Goal: Task Accomplishment & Management: Manage account settings

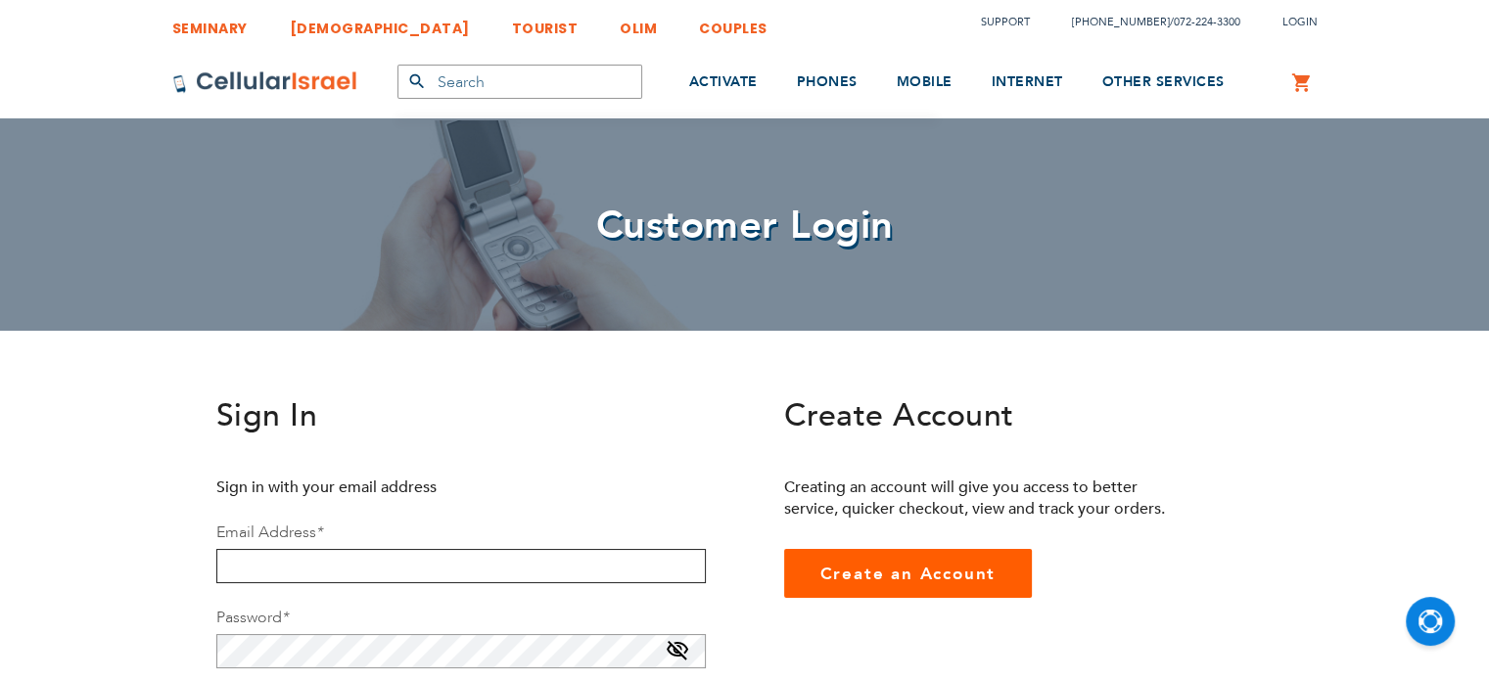
click at [392, 559] on input "email" at bounding box center [460, 566] width 489 height 34
type input "[EMAIL_ADDRESS][DOMAIN_NAME]"
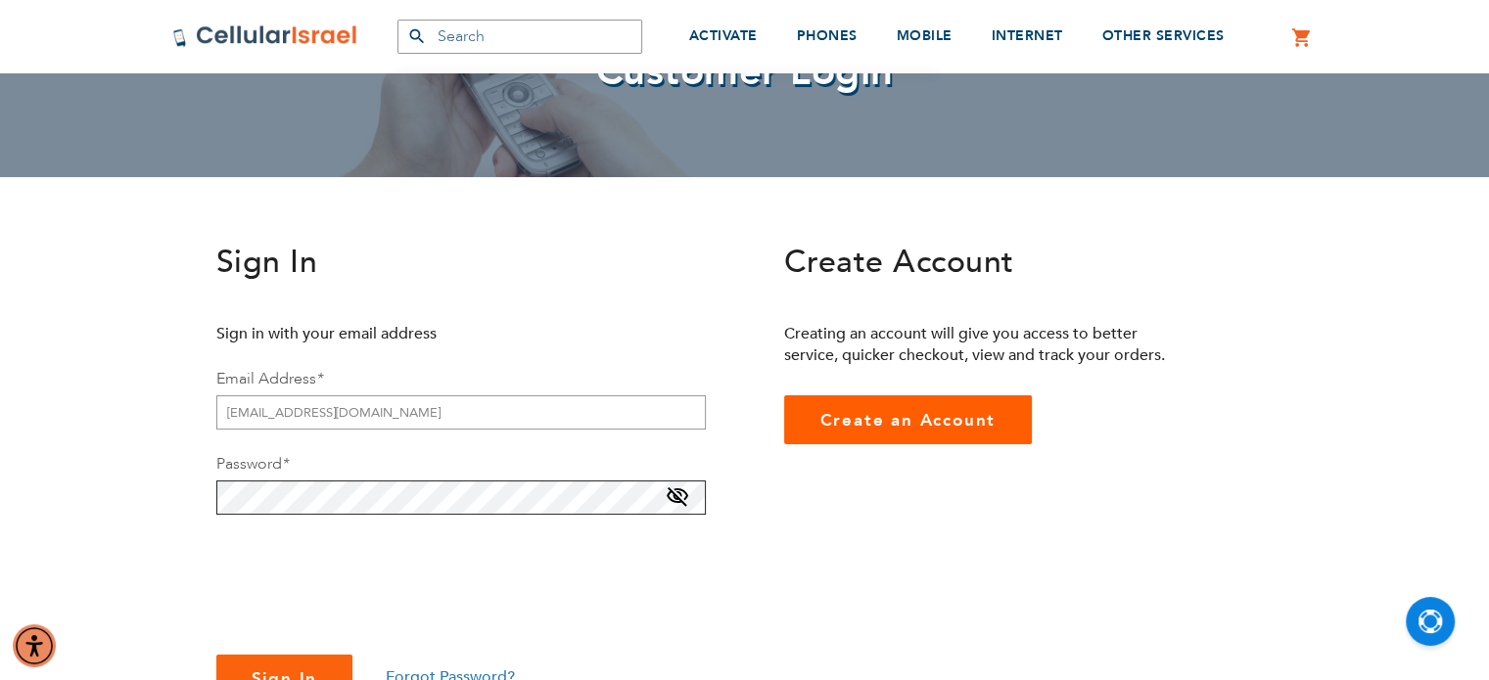
scroll to position [161, 0]
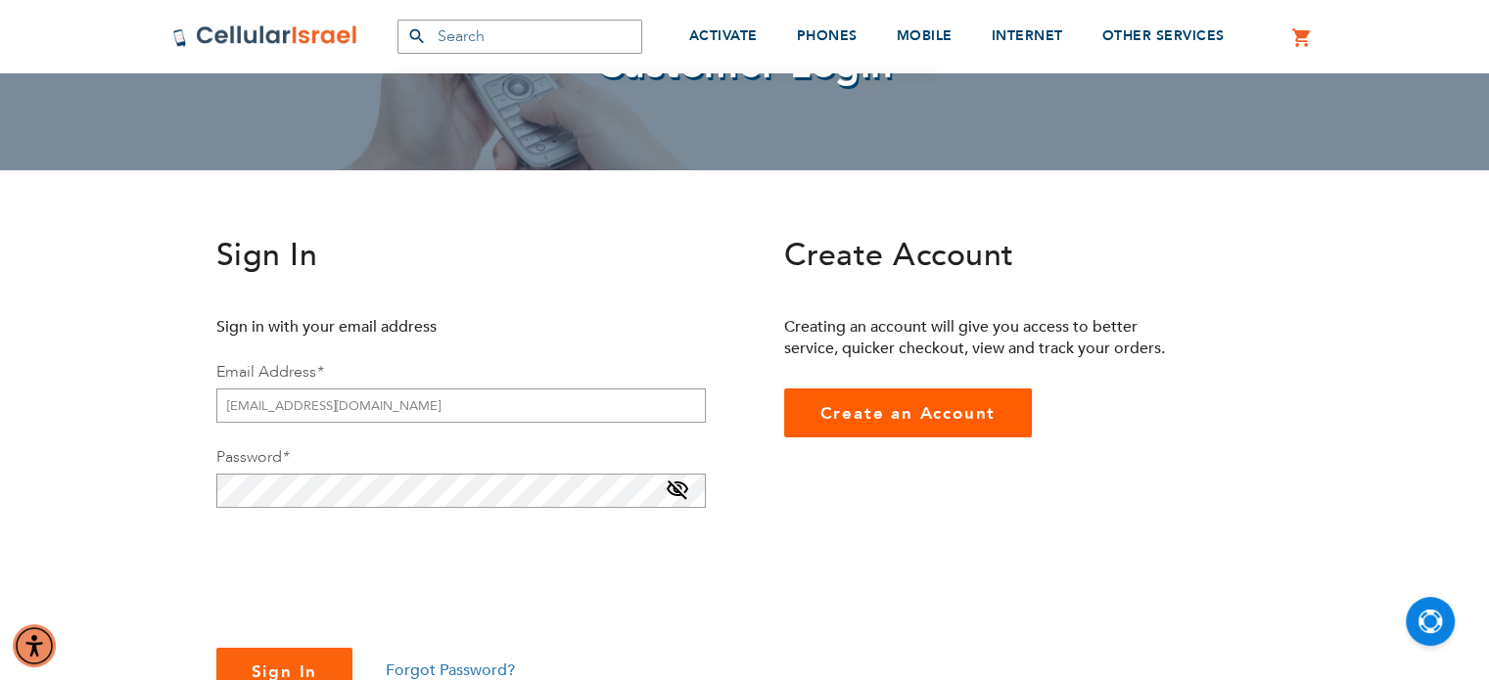
checkbox input "true"
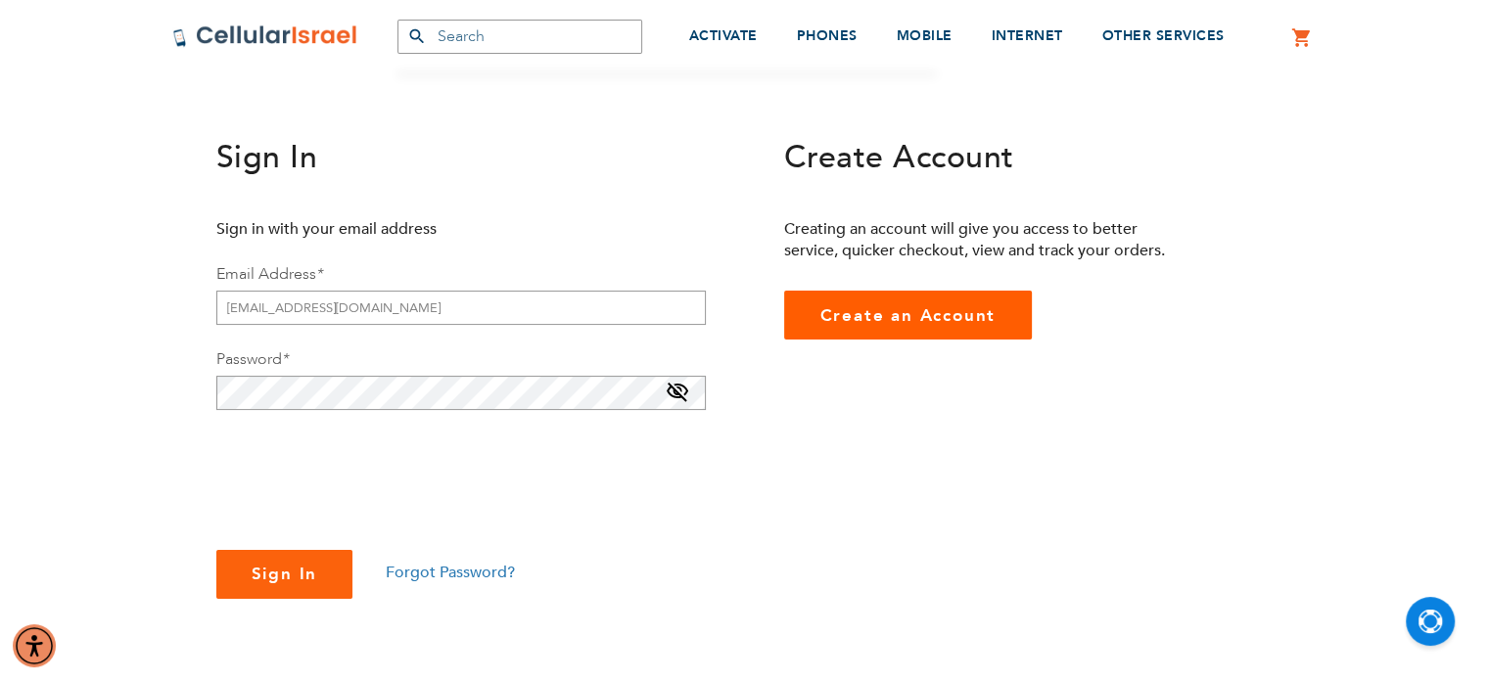
scroll to position [264, 0]
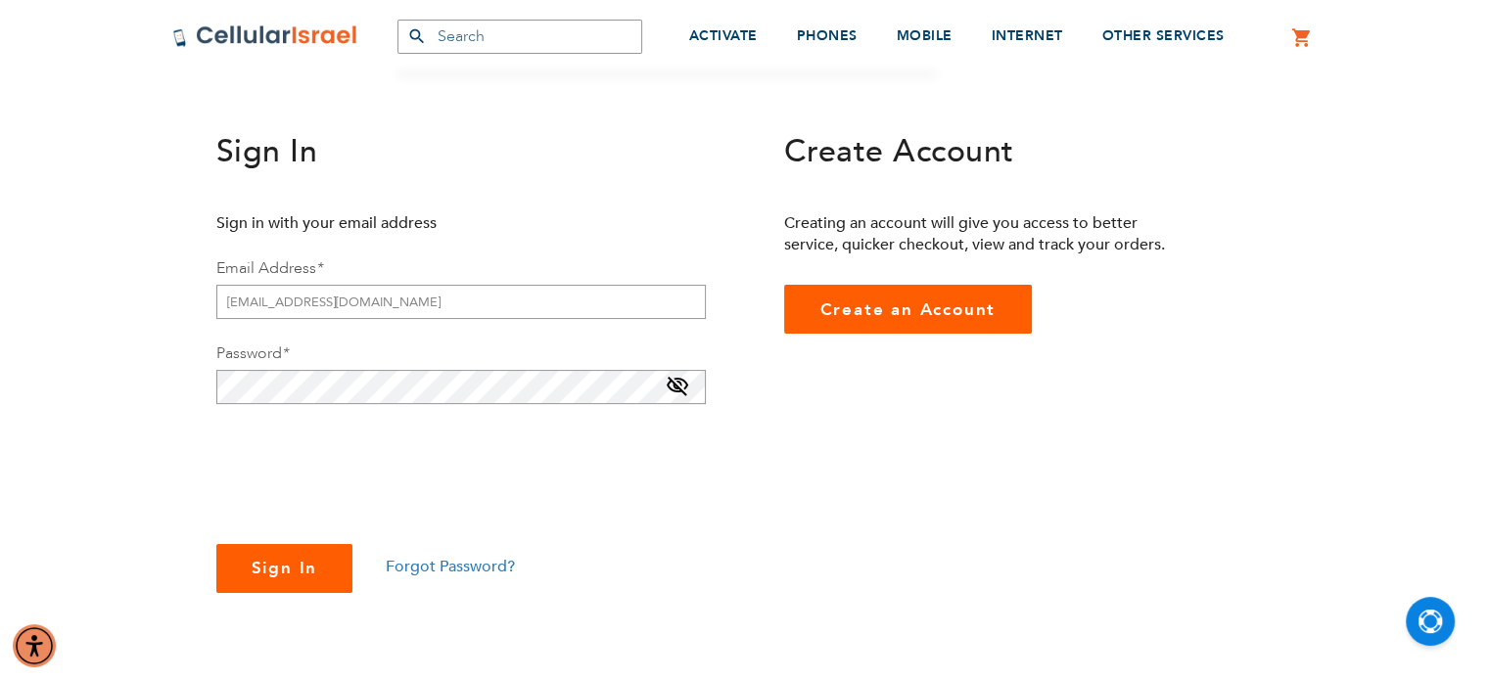
click at [290, 563] on span "Sign In" at bounding box center [285, 568] width 67 height 23
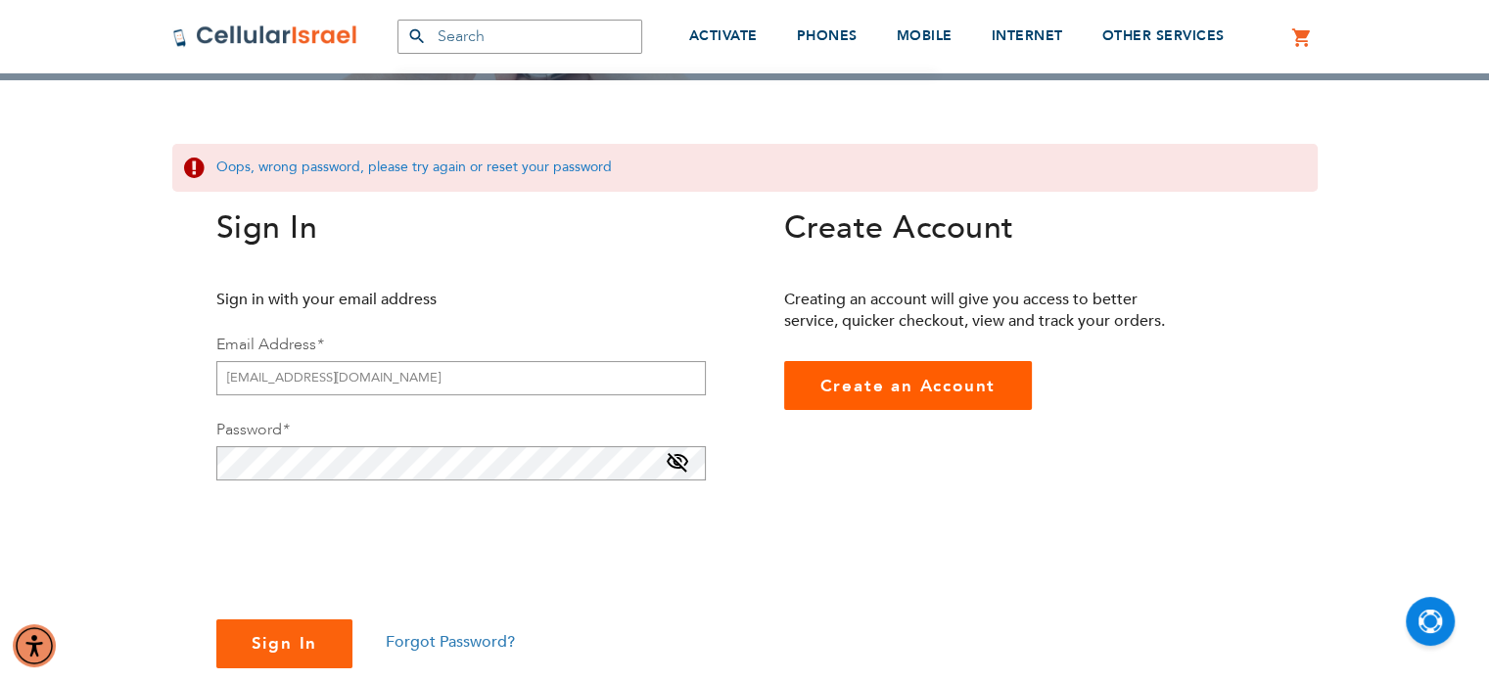
scroll to position [254, 0]
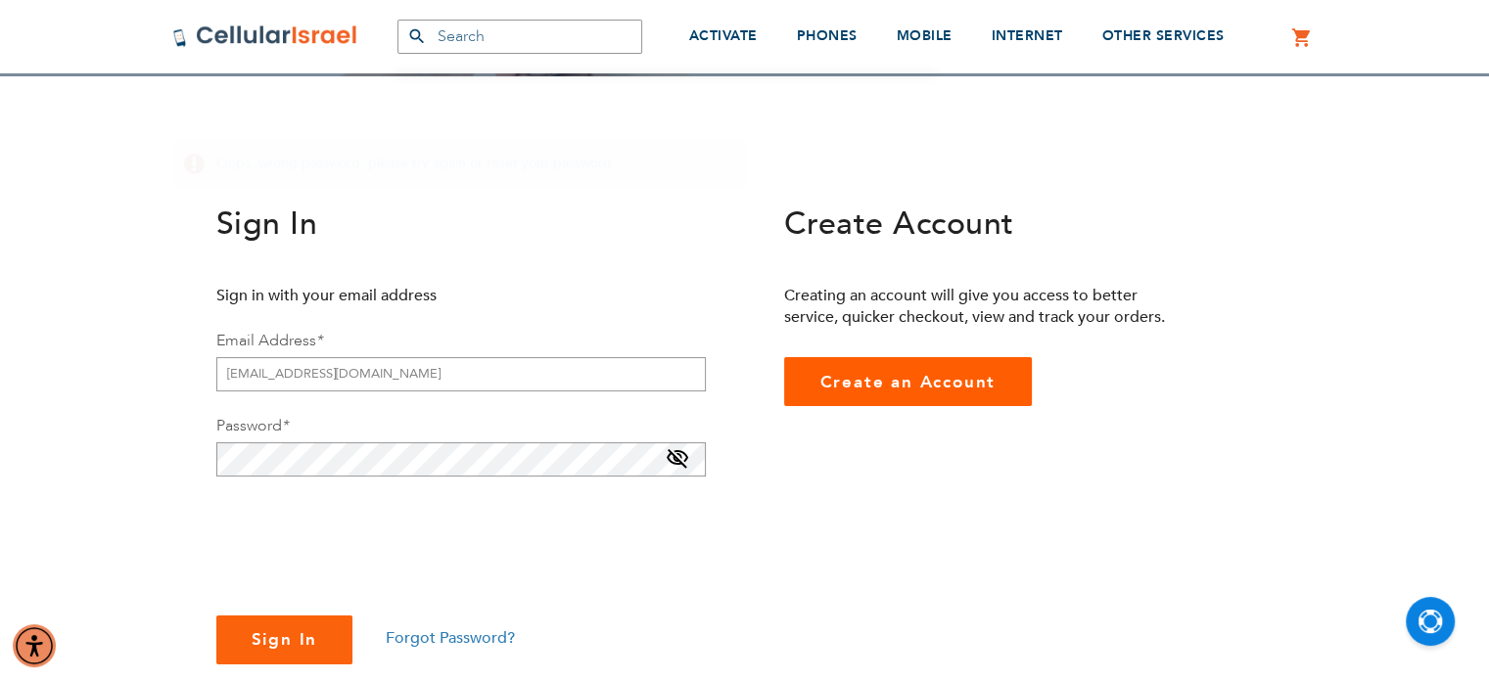
click at [423, 637] on div "Sign In Sign in with your email address Email Address * partyplanningbymalky@gm…" at bounding box center [745, 459] width 1174 height 512
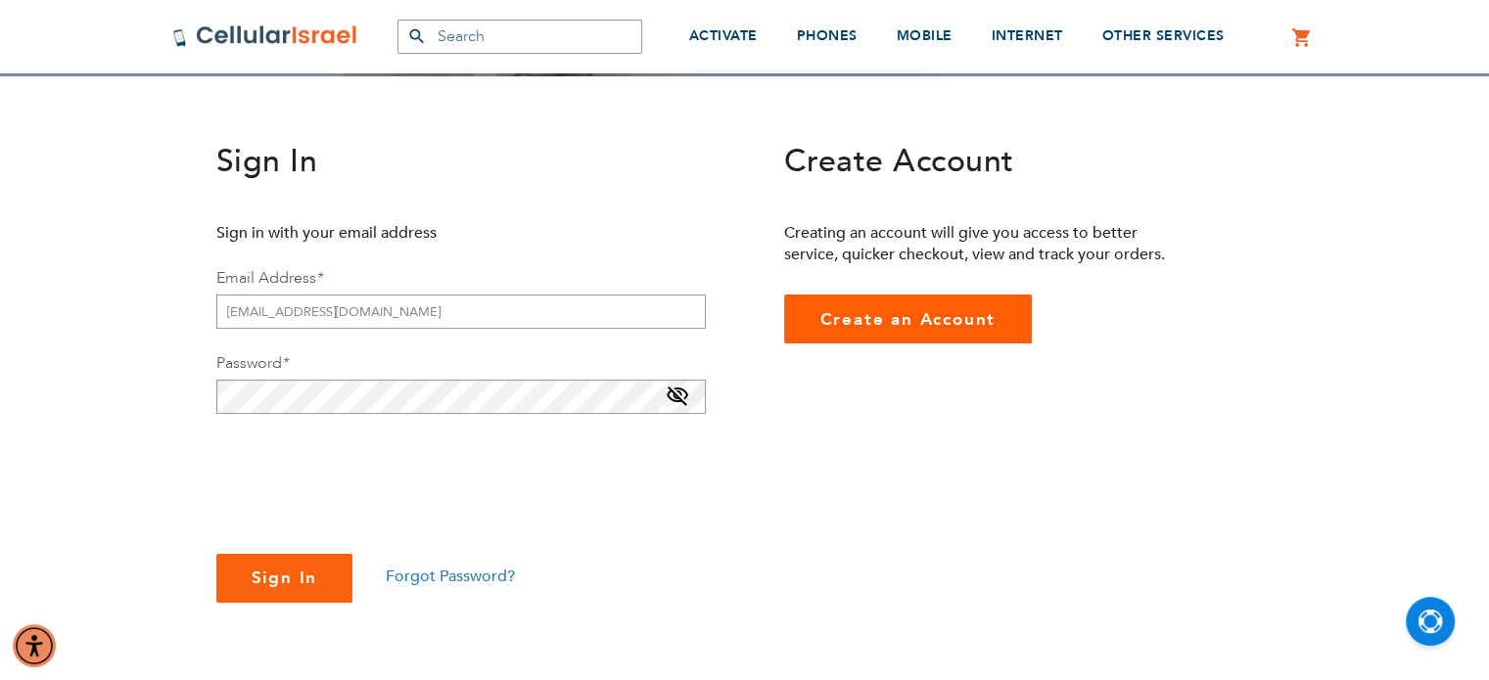
checkbox input "true"
drag, startPoint x: 540, startPoint y: 538, endPoint x: 456, endPoint y: 560, distance: 86.9
click at [456, 560] on fieldset "Sign in with your email address Email Address * partyplanningbymalky@gmail.com …" at bounding box center [460, 412] width 489 height 381
click at [456, 560] on div "Sign In Forgot Password?" at bounding box center [460, 578] width 489 height 49
click at [452, 572] on span "Forgot Password?" at bounding box center [450, 577] width 129 height 22
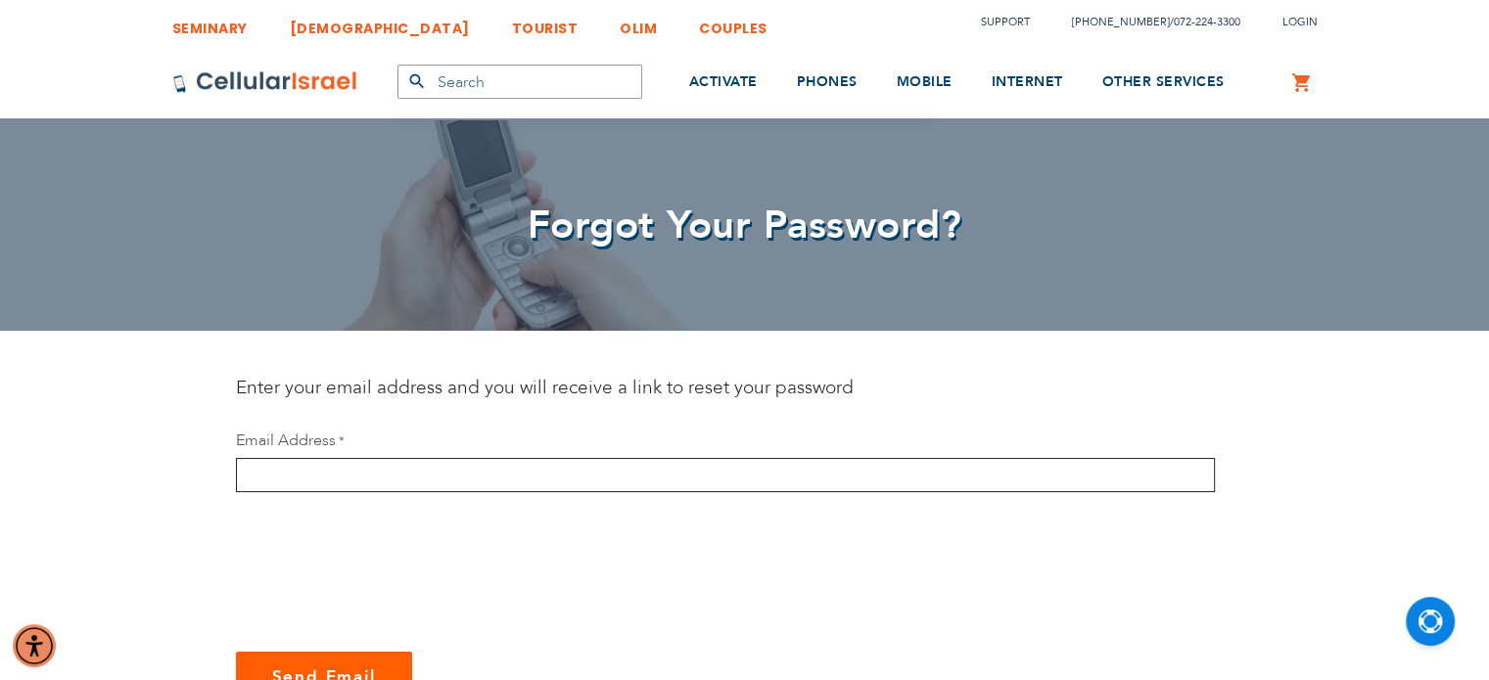
click at [360, 470] on input "email" at bounding box center [725, 475] width 979 height 34
type input "[EMAIL_ADDRESS][DOMAIN_NAME]"
checkbox input "true"
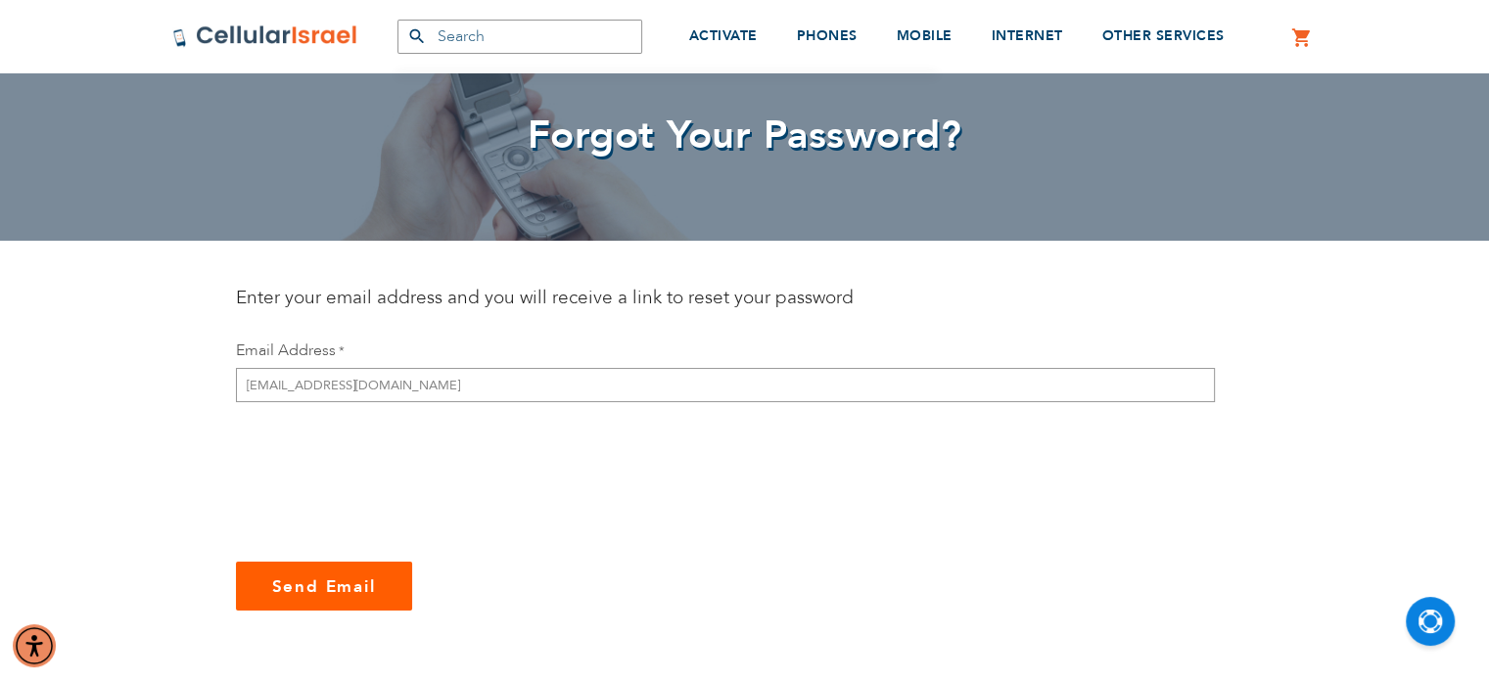
scroll to position [92, 0]
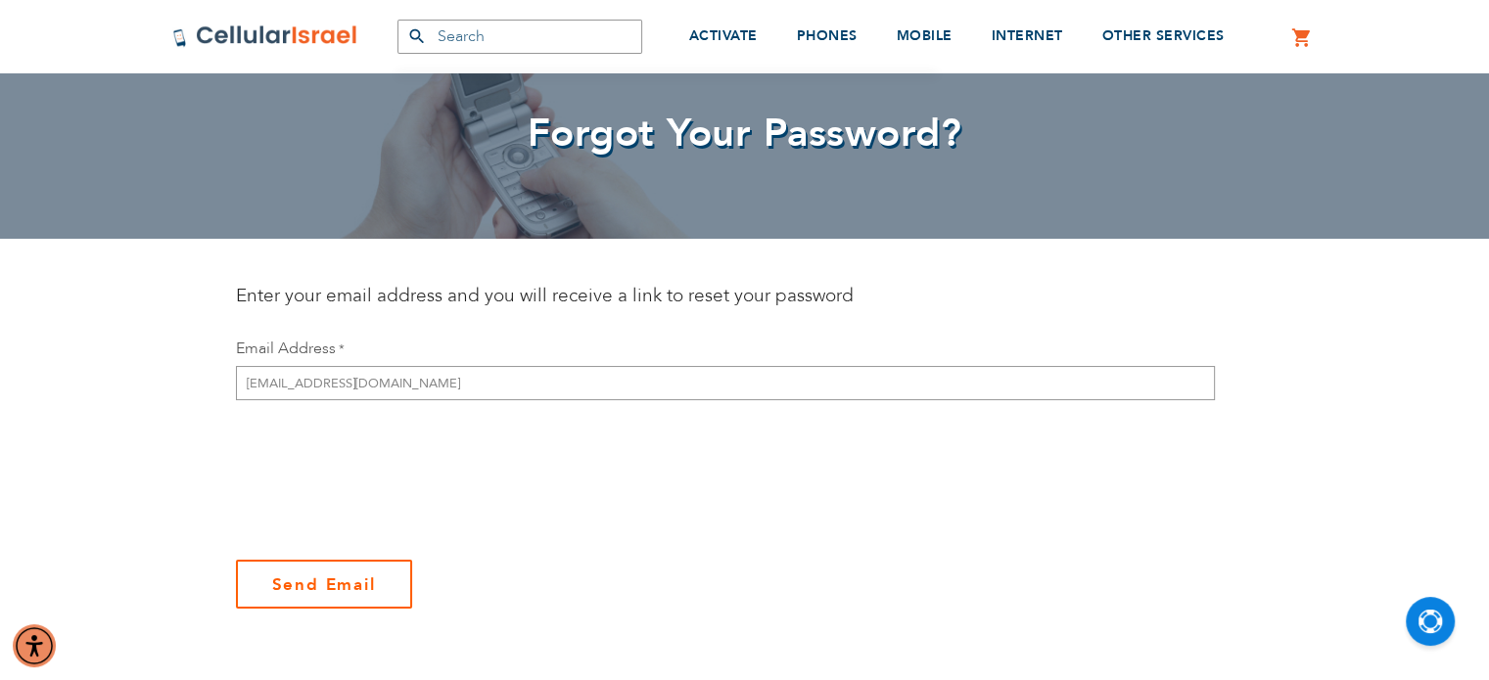
click at [307, 582] on span "Send Email" at bounding box center [324, 585] width 104 height 23
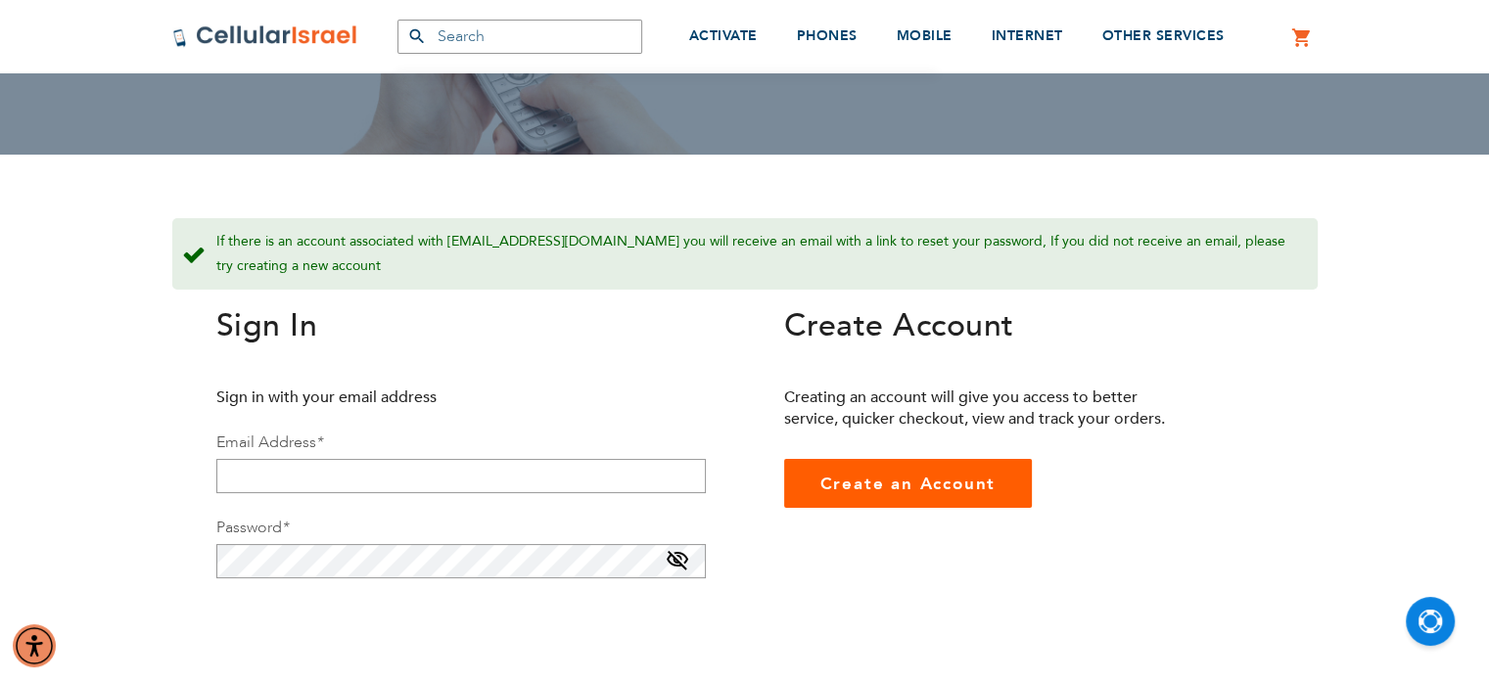
scroll to position [184, 0]
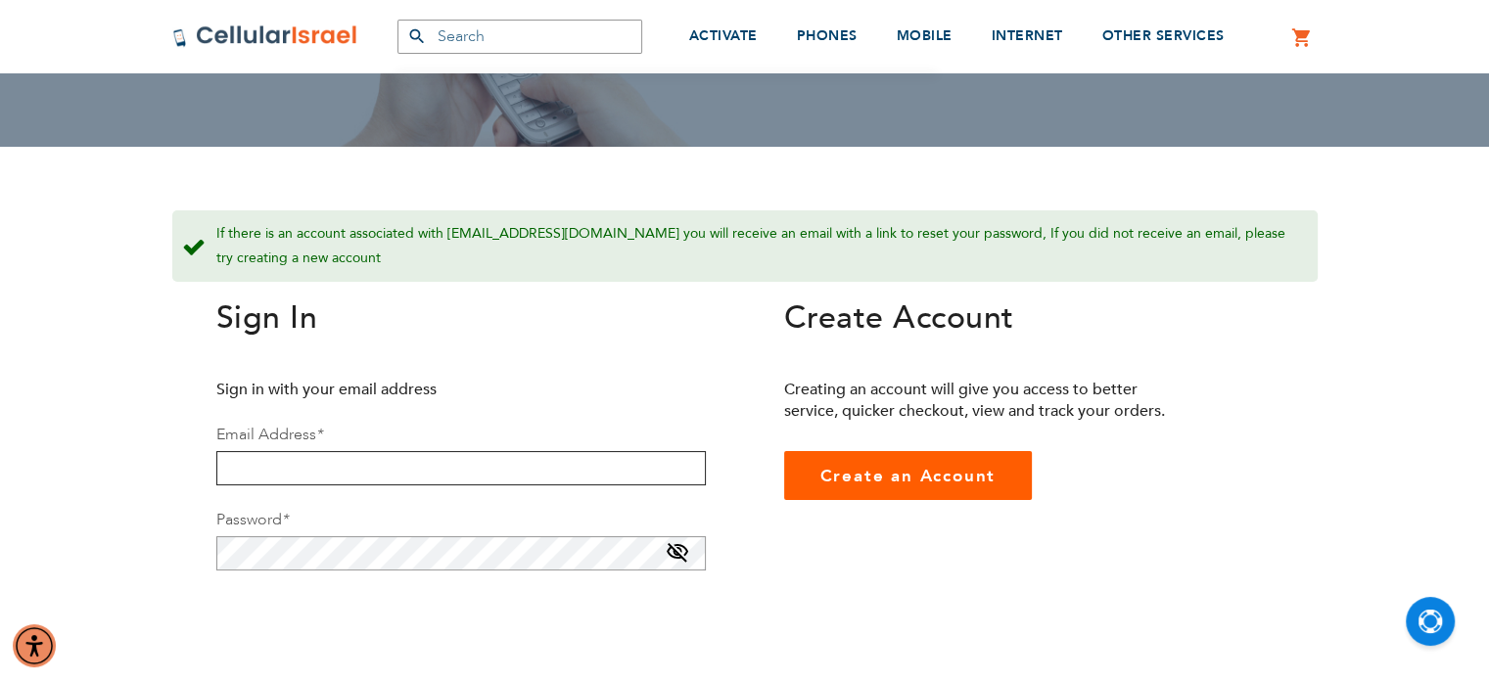
click at [312, 461] on input "email" at bounding box center [460, 468] width 489 height 34
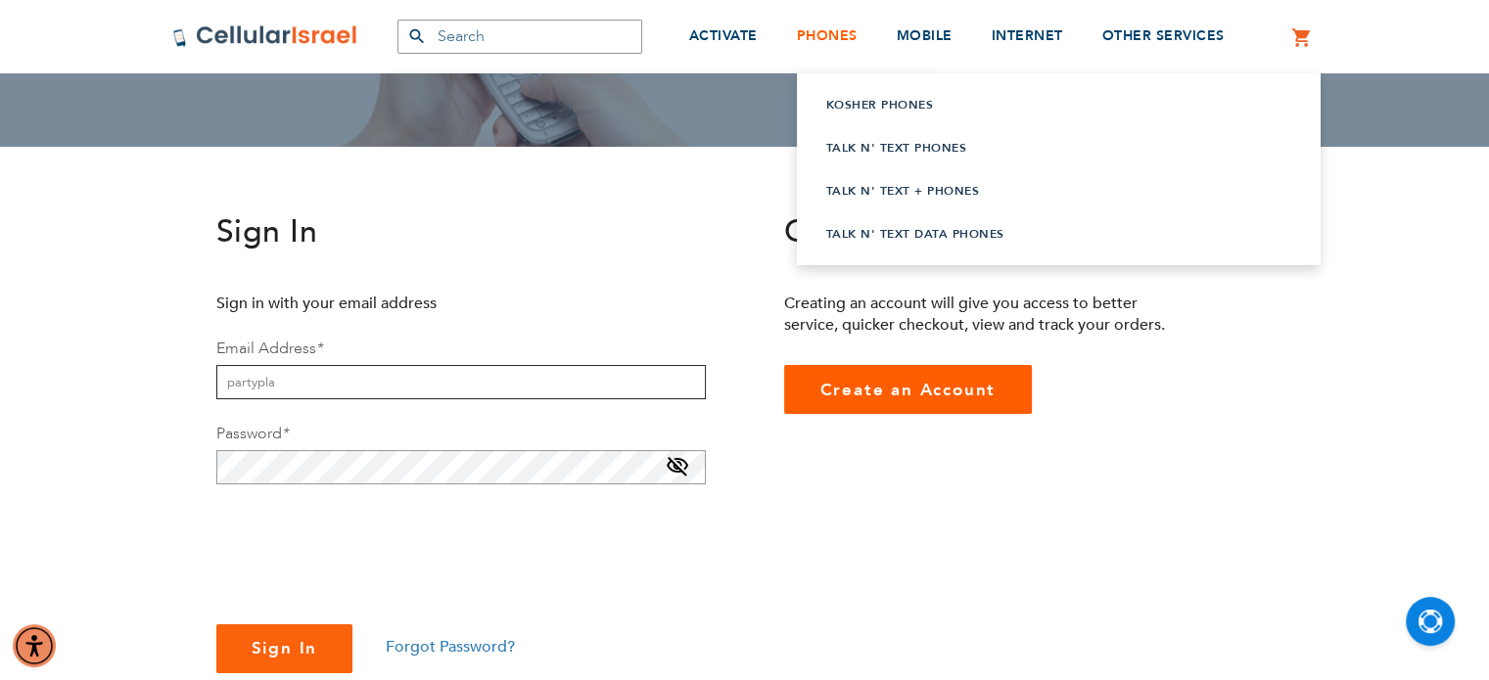
type input "partypla"
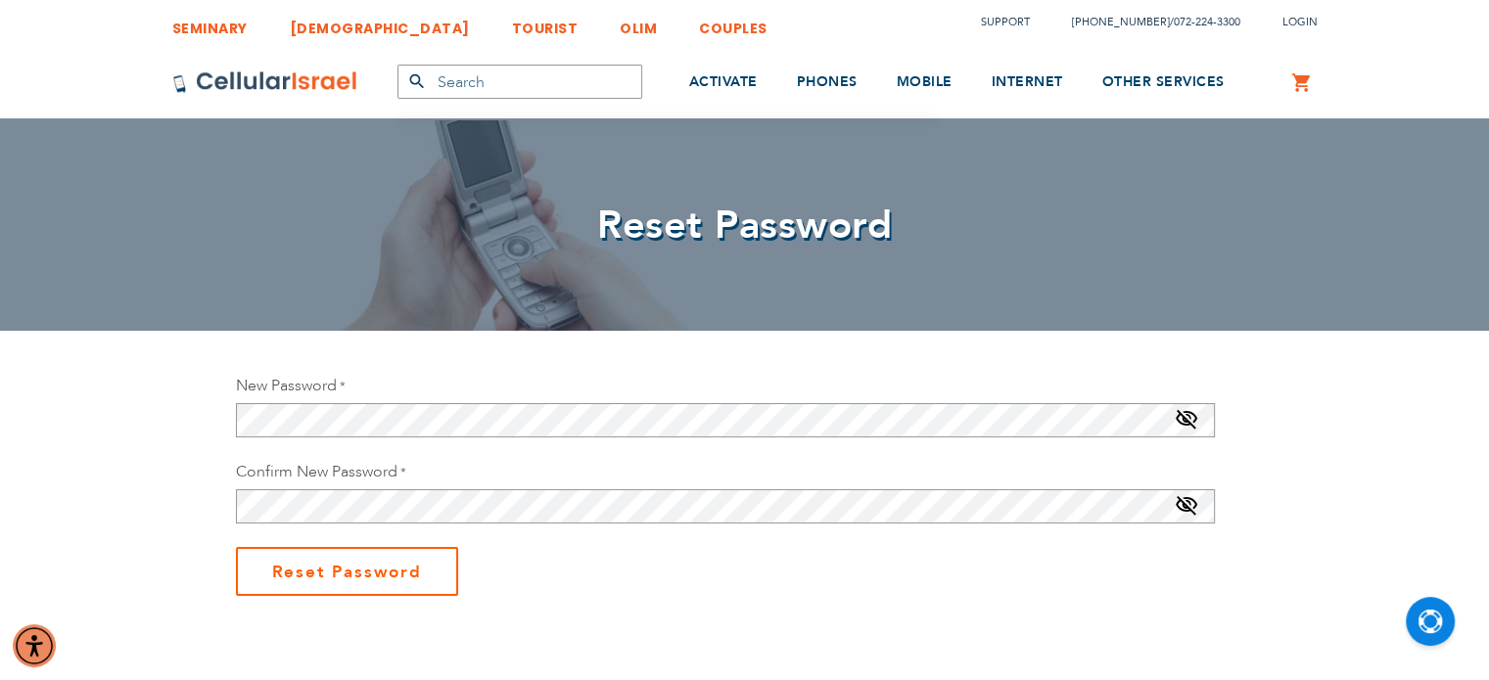
click at [313, 574] on span "Reset Password" at bounding box center [347, 572] width 150 height 23
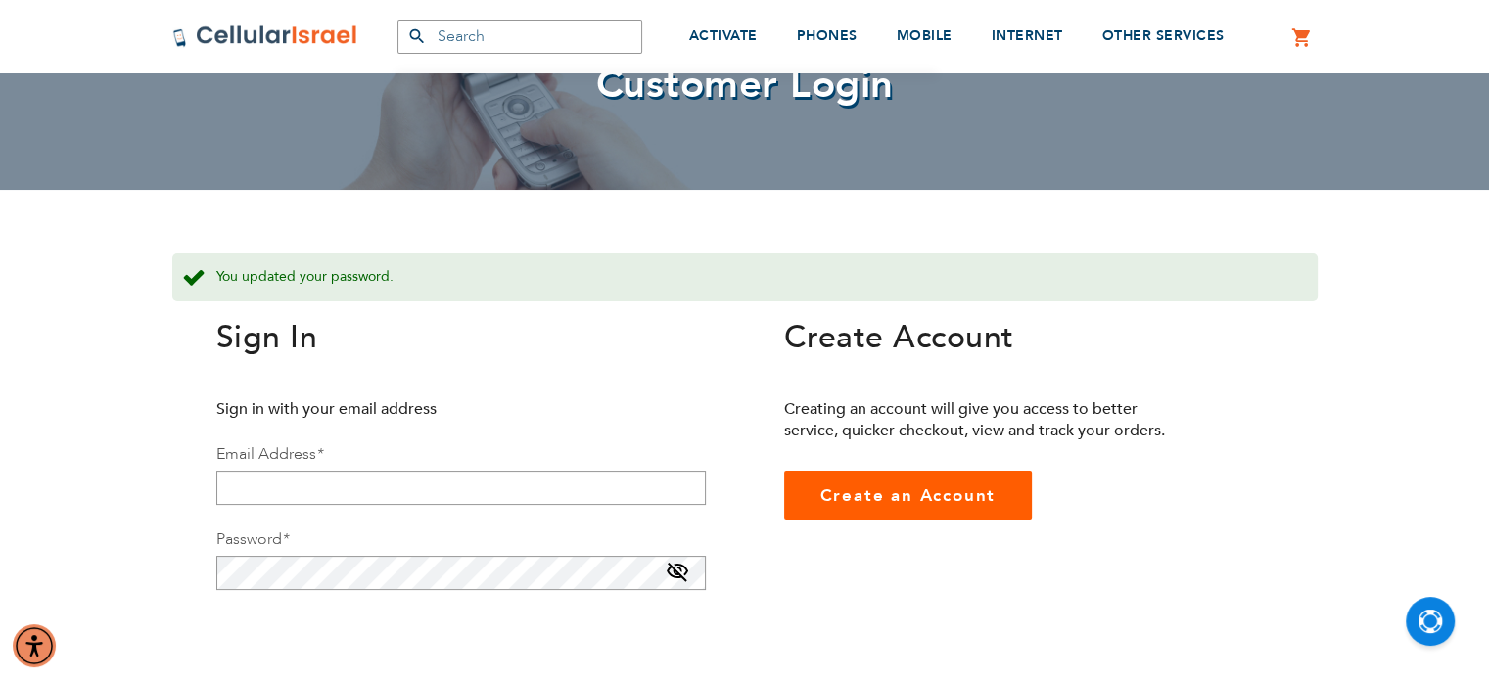
scroll to position [172, 0]
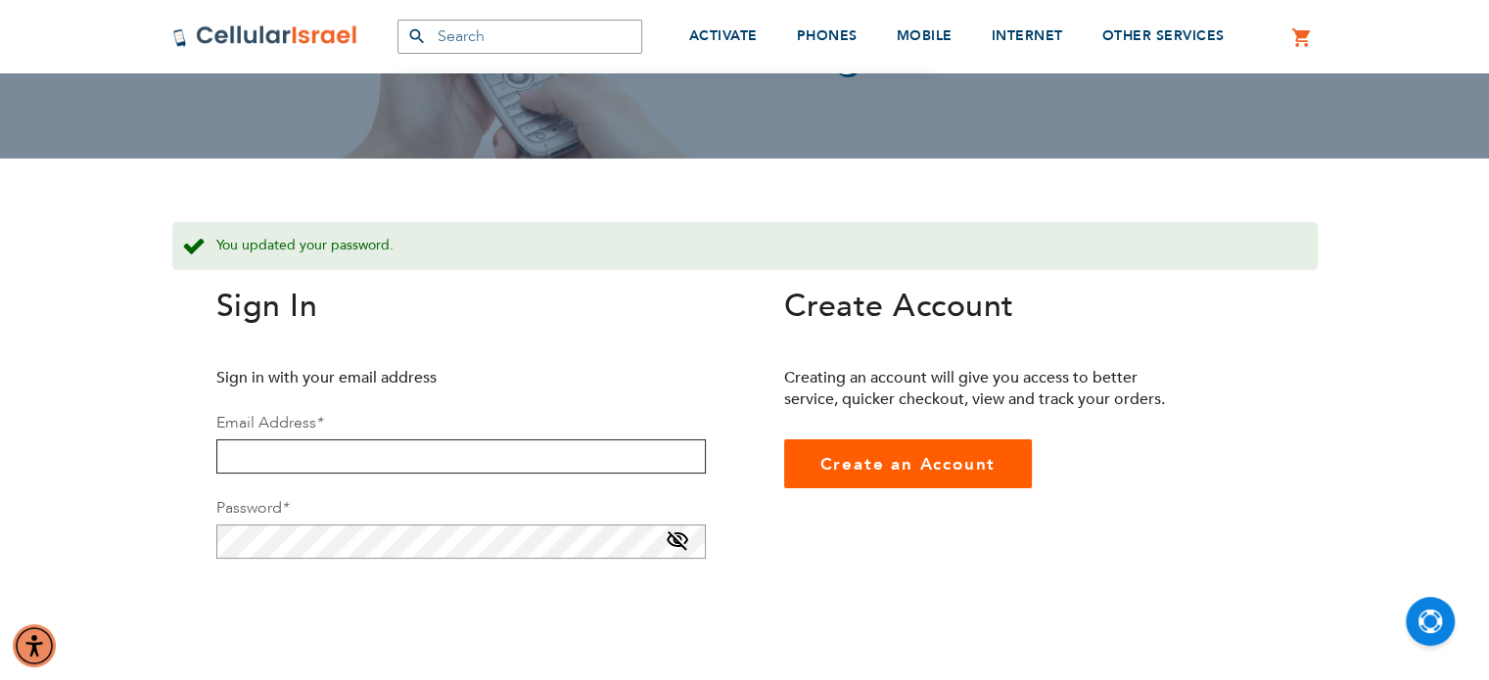
click at [263, 445] on input "email" at bounding box center [460, 456] width 489 height 34
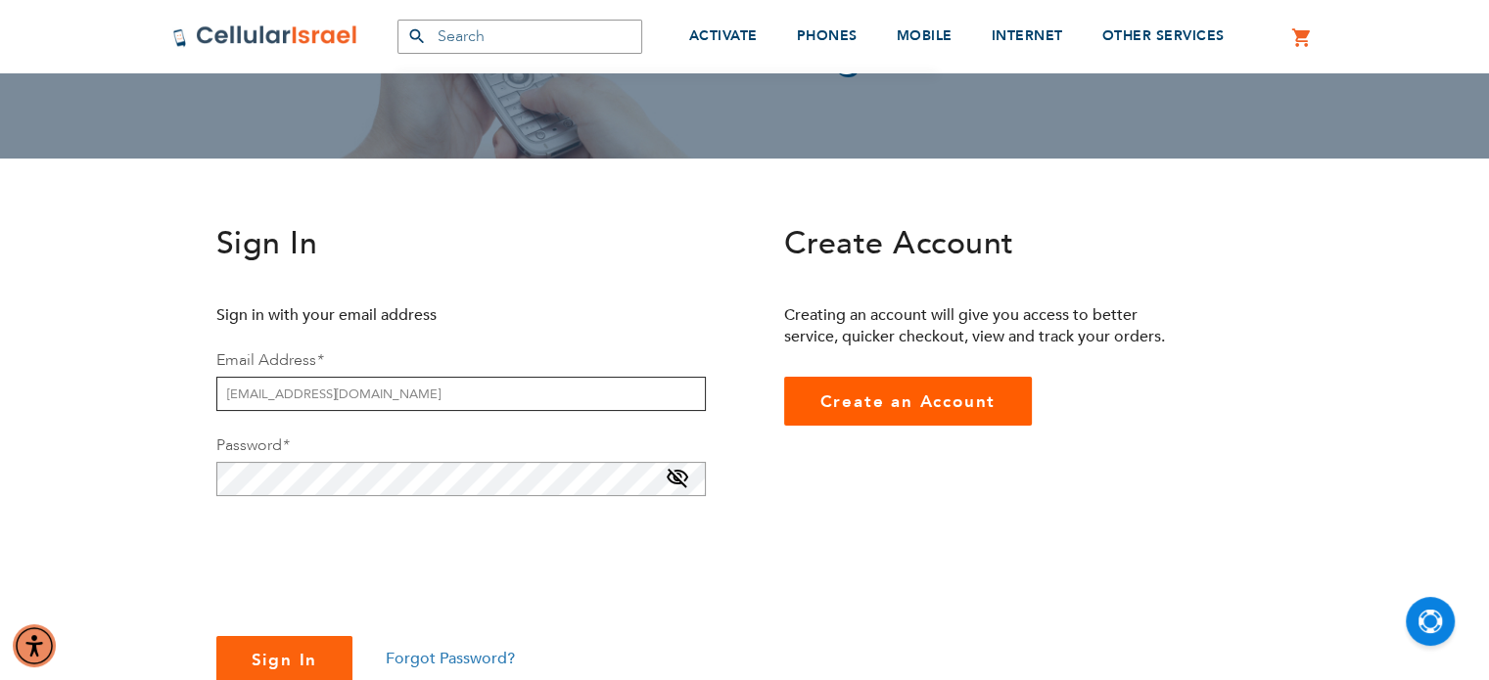
type input "[EMAIL_ADDRESS][DOMAIN_NAME]"
checkbox input "true"
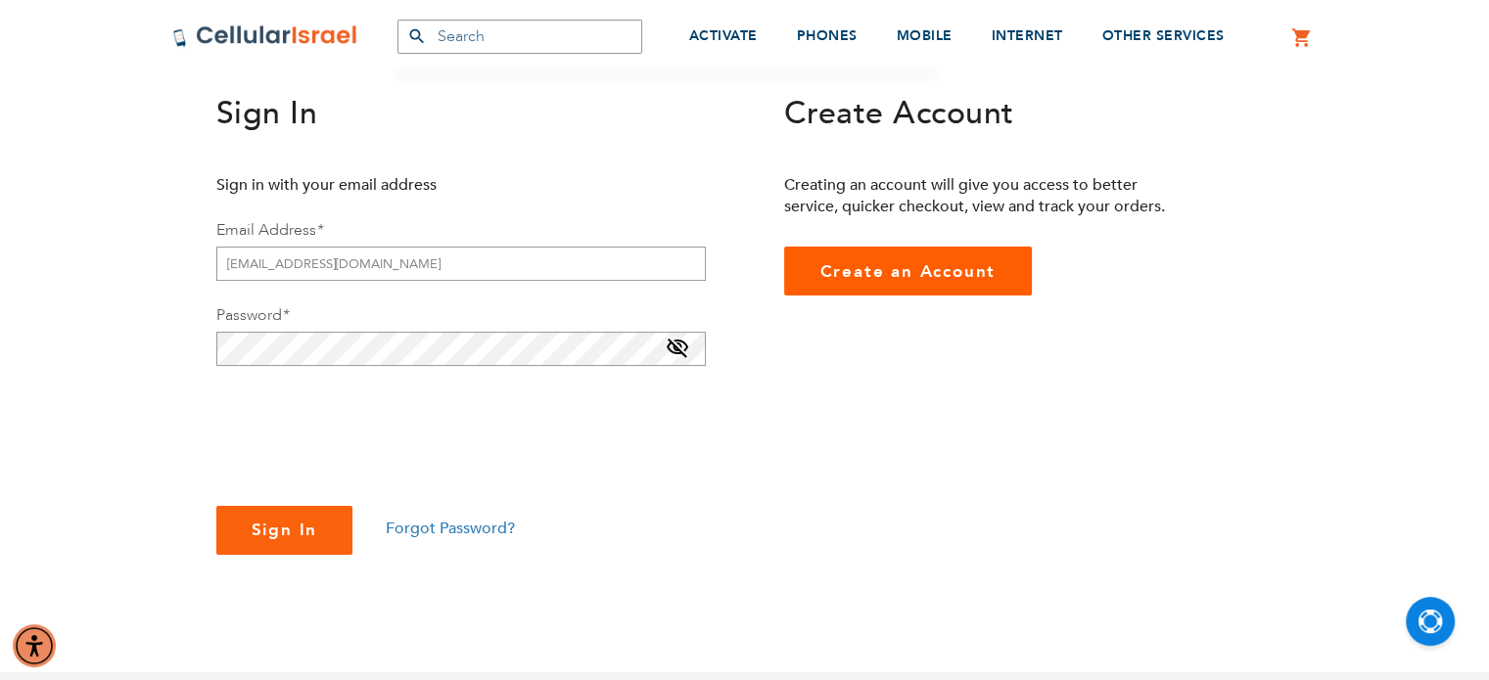
scroll to position [304, 0]
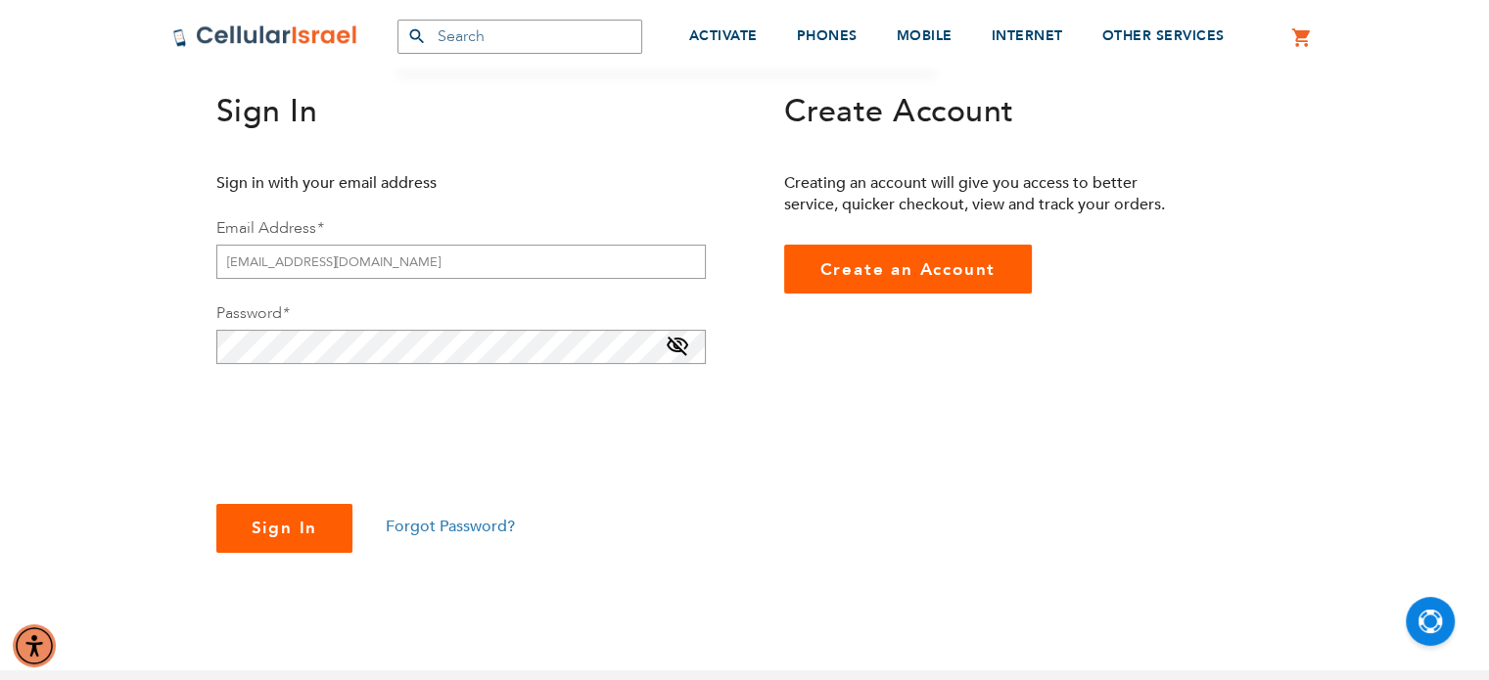
click at [262, 522] on span "Sign In" at bounding box center [285, 528] width 67 height 23
